Goal: Information Seeking & Learning: Learn about a topic

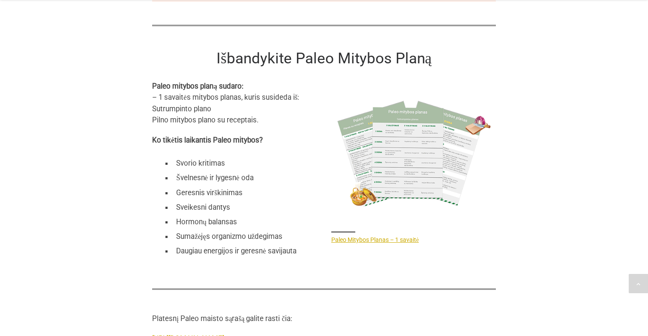
scroll to position [3321, 0]
click at [377, 243] on link "Paleo Mitybos Planas – 1 savaitė" at bounding box center [374, 239] width 87 height 7
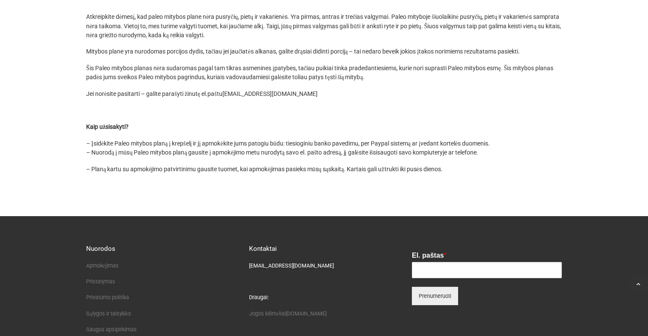
scroll to position [557, 0]
